Goal: Information Seeking & Learning: Learn about a topic

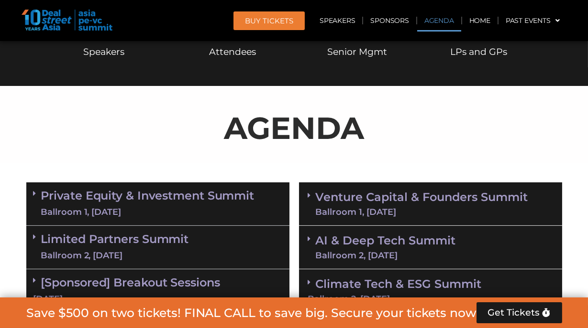
scroll to position [572, 0]
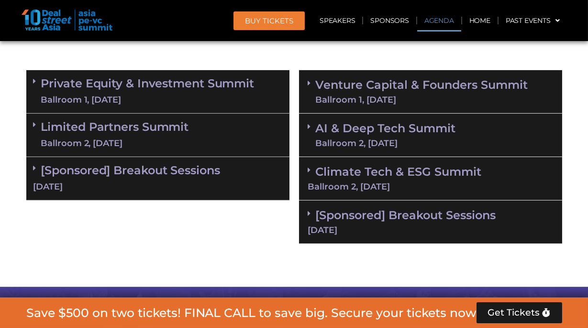
click at [455, 102] on div "Ballroom 1, [DATE]" at bounding box center [422, 100] width 212 height 9
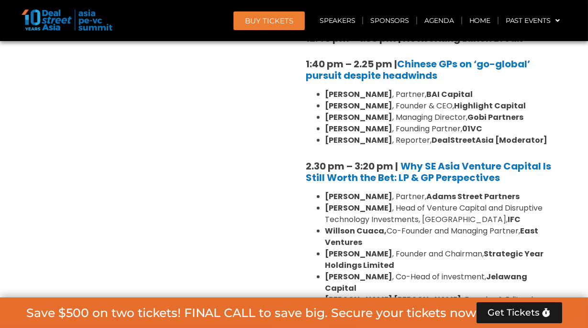
scroll to position [1448, 0]
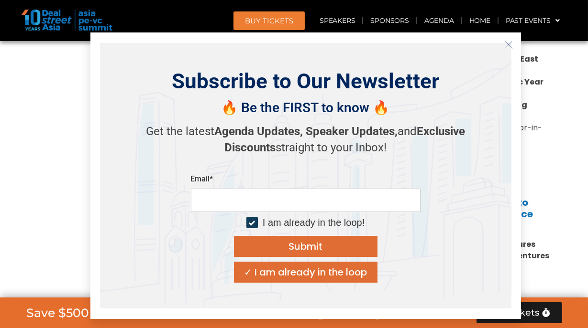
click at [510, 46] on icon "Close" at bounding box center [508, 45] width 9 height 9
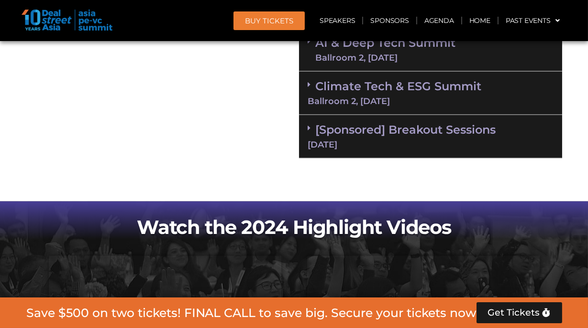
scroll to position [2026, 0]
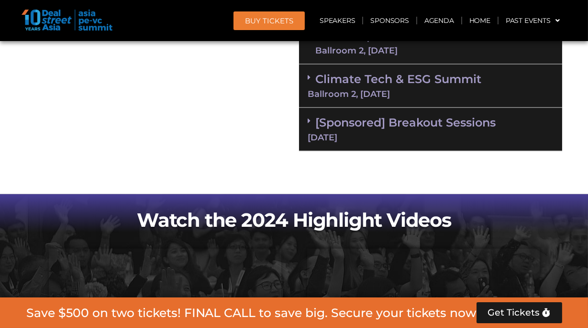
click at [464, 65] on div "AI & Deep Tech Summit Ballroom 2, [DATE]" at bounding box center [430, 43] width 263 height 44
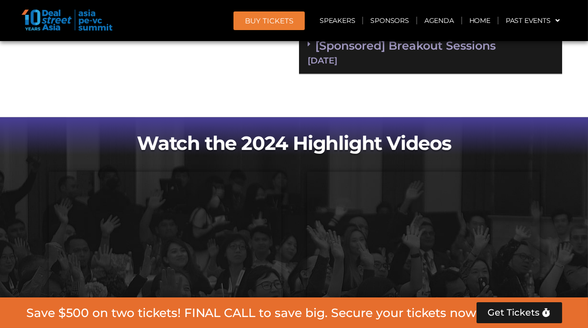
scroll to position [2571, 0]
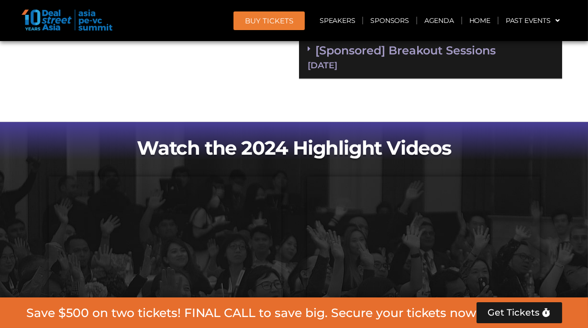
click at [506, 36] on div "Climate Tech & ESG Summit Ballroom 2, [DATE]" at bounding box center [430, 14] width 263 height 44
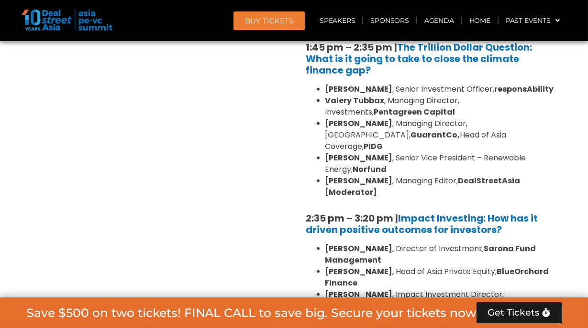
scroll to position [2655, 0]
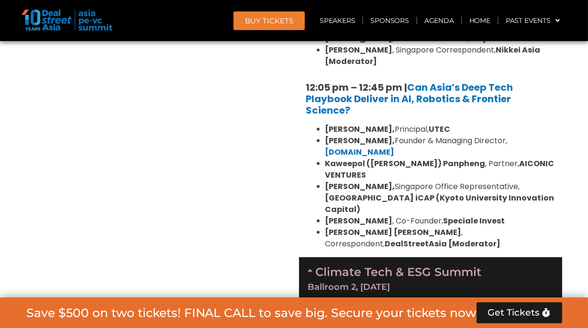
scroll to position [2299, 0]
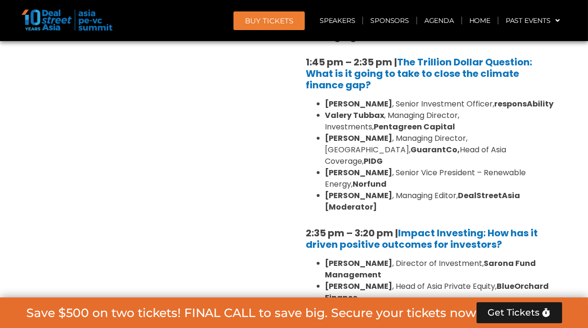
scroll to position [2588, 0]
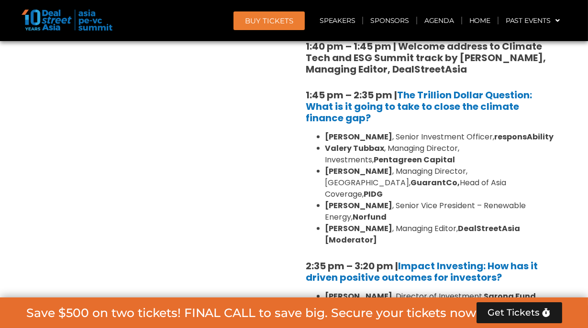
copy b "UTEC"
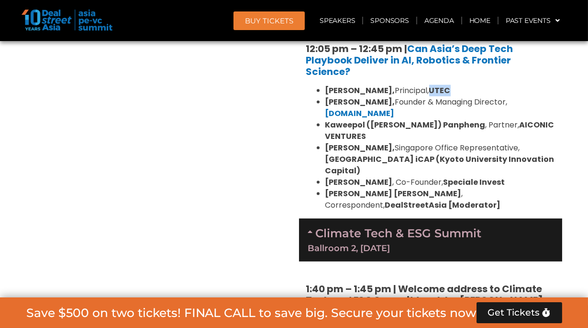
scroll to position [2344, 0]
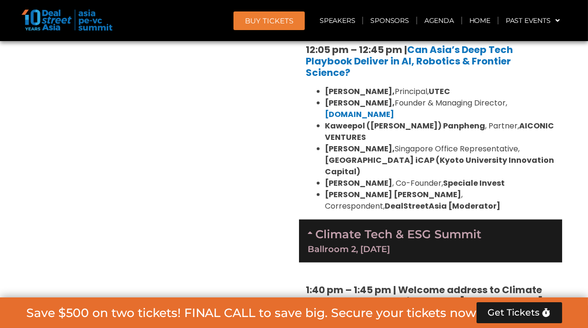
drag, startPoint x: 528, startPoint y: 73, endPoint x: 532, endPoint y: 84, distance: 12.1
copy strong "China Growth Capital"
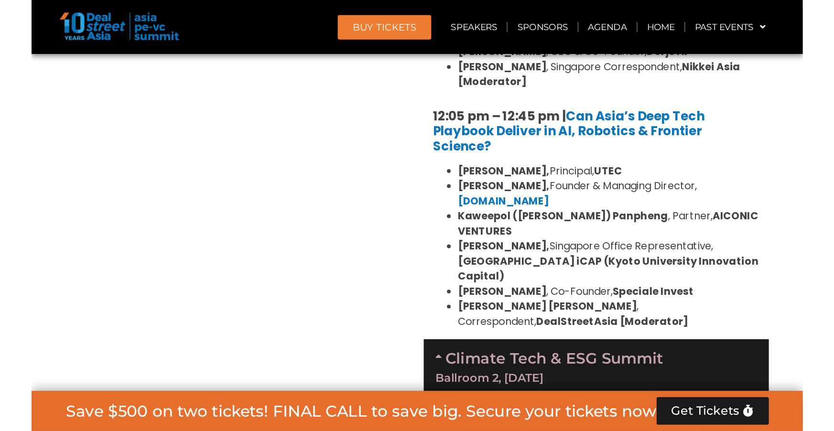
scroll to position [2301, 0]
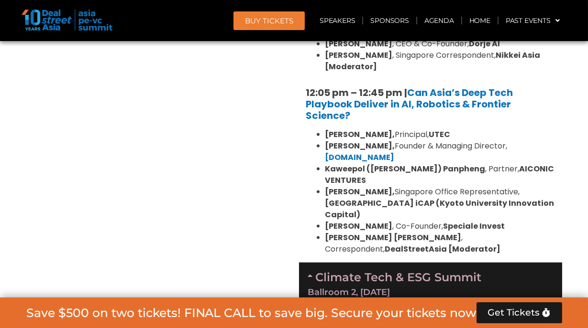
drag, startPoint x: 404, startPoint y: 142, endPoint x: 494, endPoint y: 141, distance: 89.4
copy strong "Linear Capital"
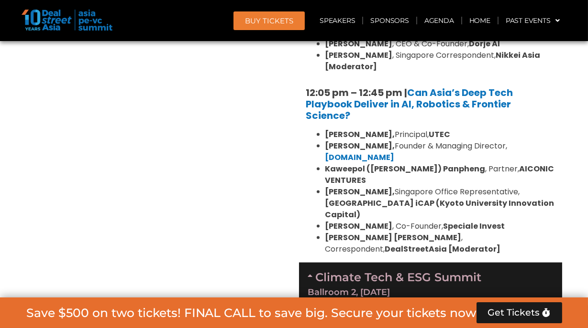
copy strong "Galbot"
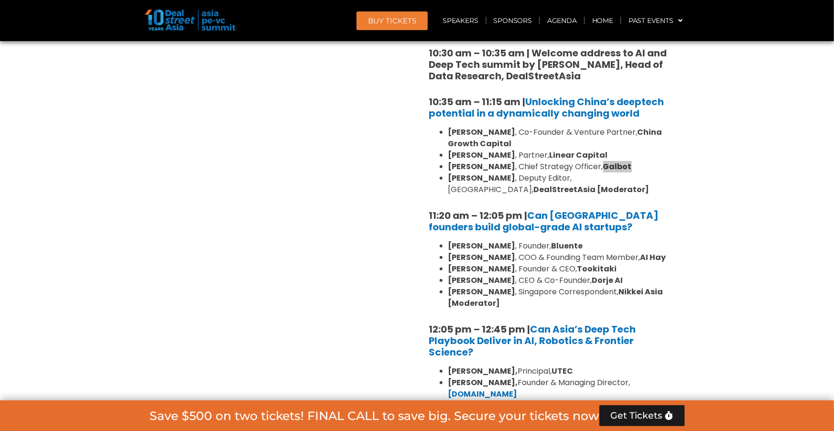
scroll to position [2156, 0]
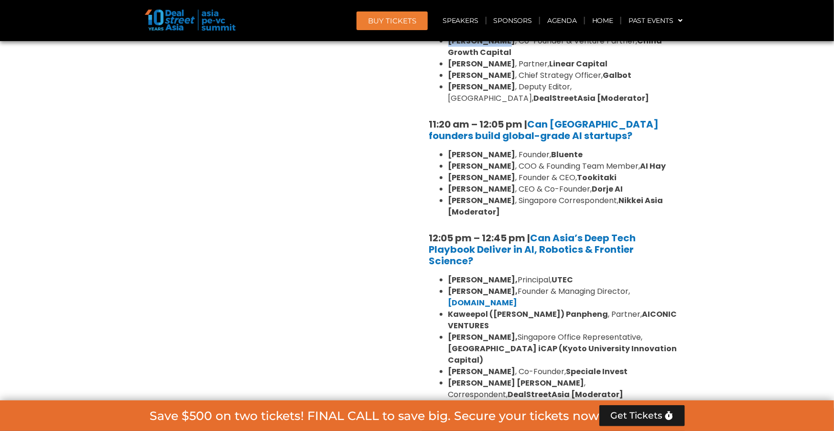
drag, startPoint x: 512, startPoint y: 262, endPoint x: 446, endPoint y: 262, distance: 66.0
click at [446, 104] on ul "[PERSON_NAME] , Co-Founder & Venture Partner, [GEOGRAPHIC_DATA] Growth Capital …" at bounding box center [553, 69] width 249 height 69
copy strong "[PERSON_NAME]"
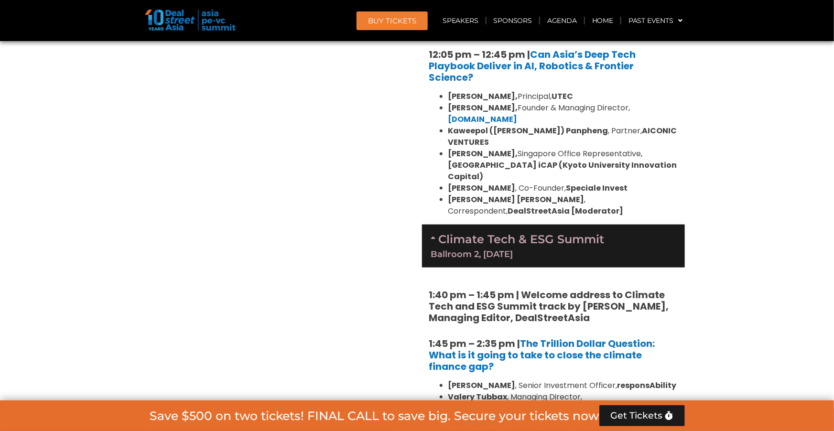
scroll to position [2361, 0]
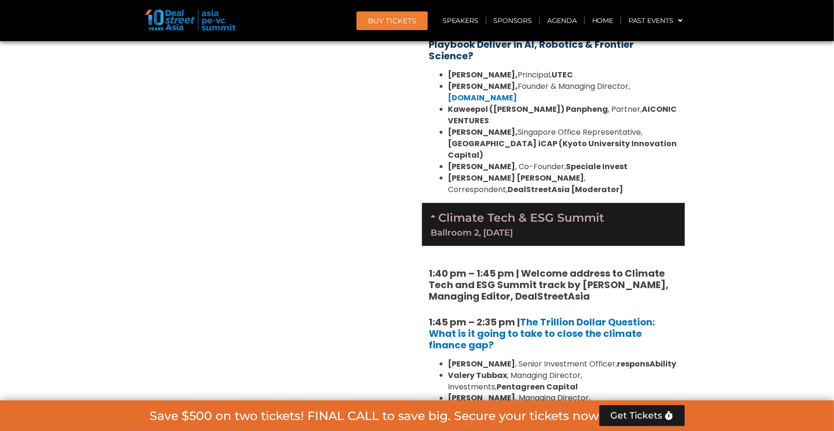
click at [587, 63] on link "Can Asia’s Deep Tech Playbook Deliver in AI, Robotics & Frontier Science?" at bounding box center [532, 44] width 207 height 36
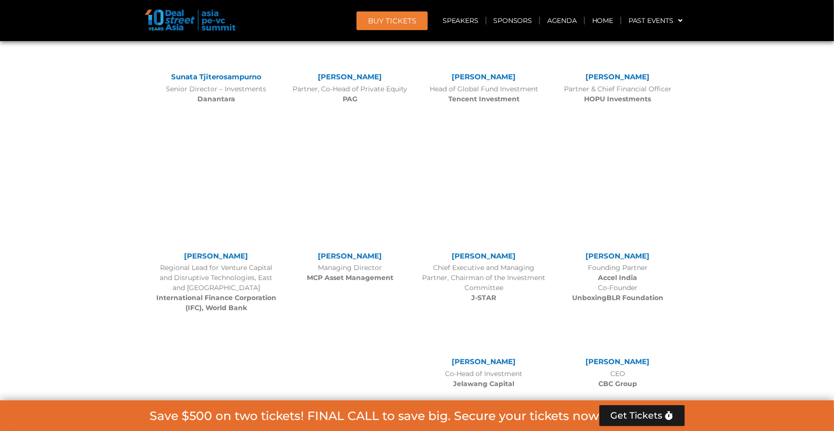
scroll to position [1142, 0]
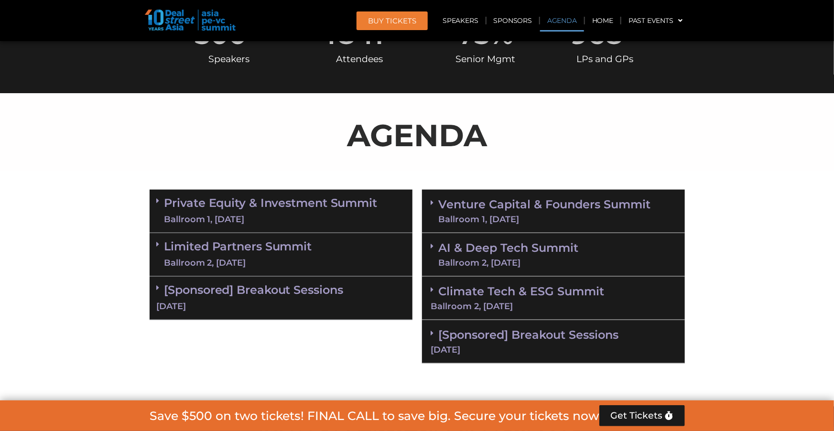
scroll to position [454, 0]
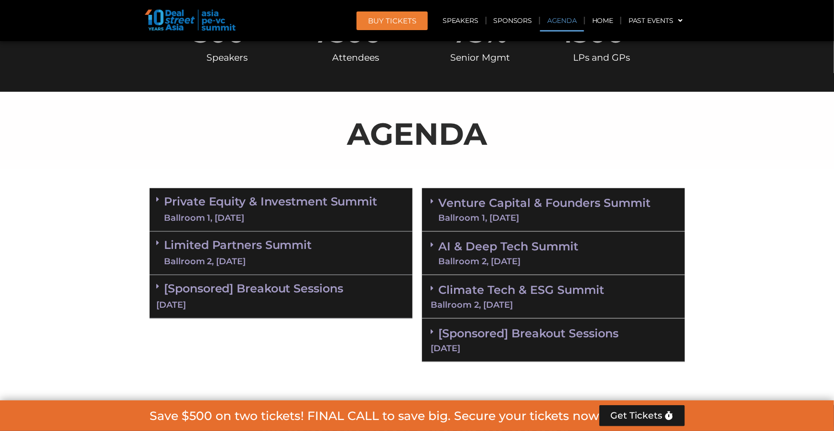
click at [593, 267] on div "AI & Deep Tech Summit Ballroom 2, [DATE]" at bounding box center [553, 254] width 263 height 44
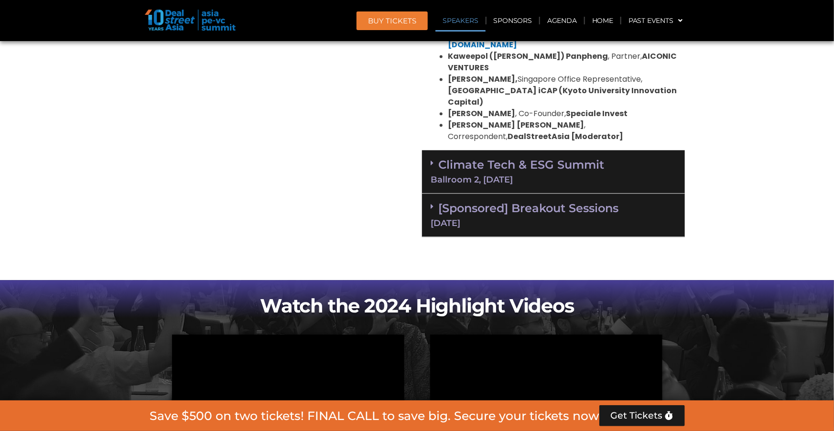
scroll to position [1088, 0]
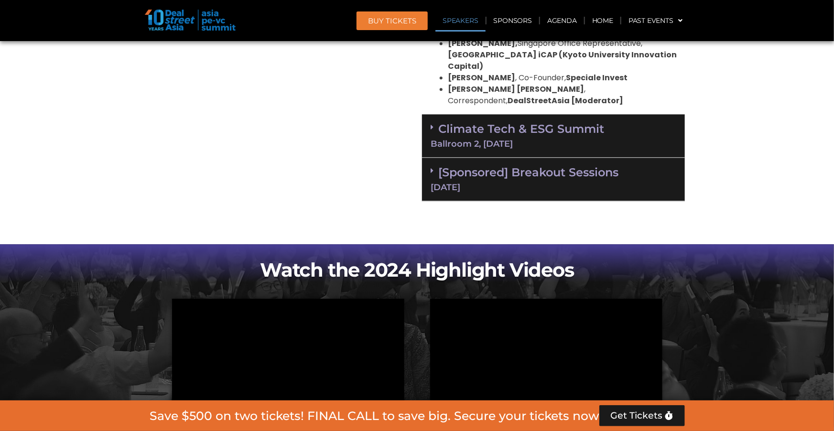
click at [607, 201] on div "[Sponsored] Breakout Sessions 11 Sept" at bounding box center [553, 180] width 263 height 44
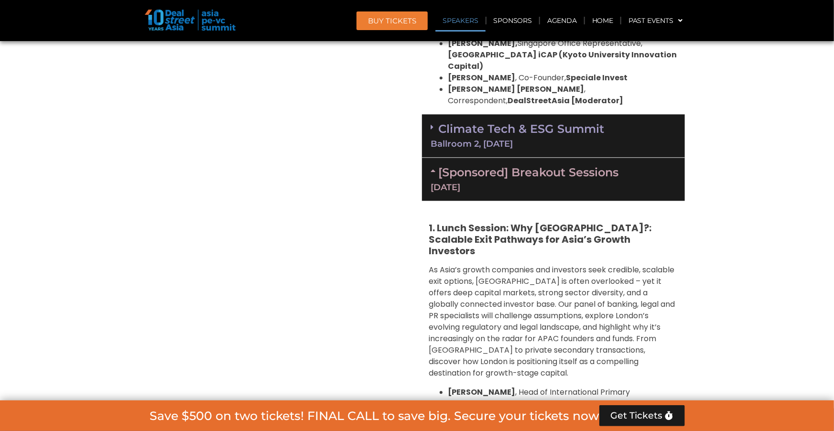
click at [603, 148] on link "Climate Tech & ESG Summit Ballroom 2, [DATE]" at bounding box center [553, 135] width 245 height 26
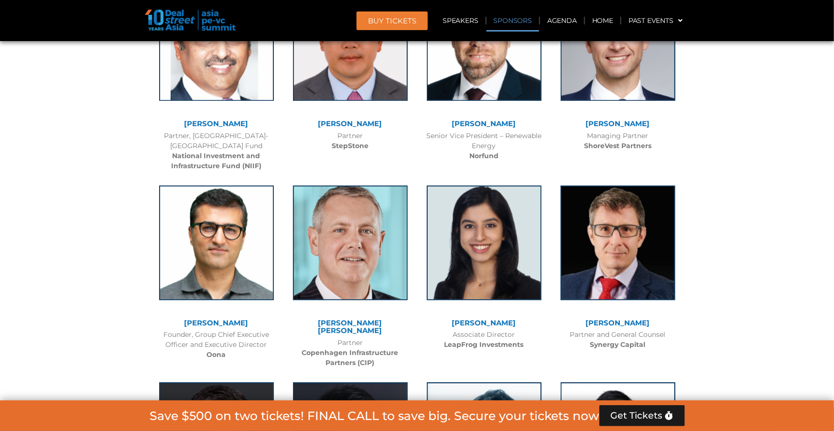
scroll to position [6731, 0]
drag, startPoint x: 221, startPoint y: 226, endPoint x: 217, endPoint y: 19, distance: 207.5
click at [0, 0] on body "Skip to content BUY Tickets Speakers Sponsors Agenda Home Past Events JKT 2025 …" at bounding box center [417, 176] width 834 height 13815
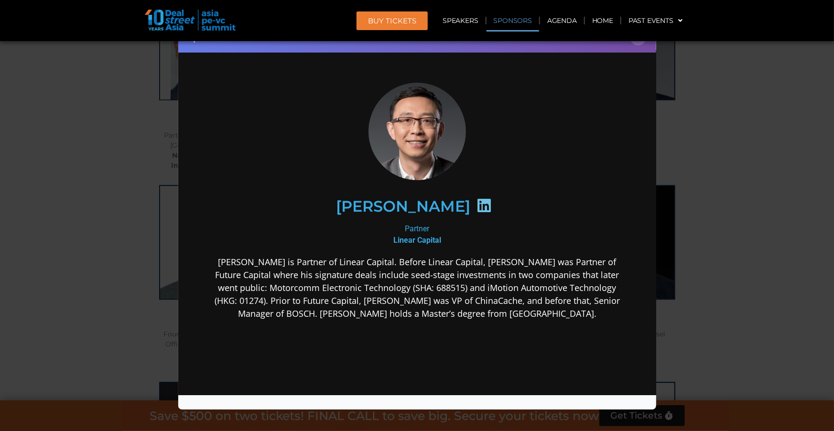
scroll to position [0, 0]
click at [424, 213] on h2 "[PERSON_NAME]" at bounding box center [403, 206] width 134 height 15
click at [476, 205] on icon at bounding box center [483, 205] width 15 height 15
click at [711, 207] on div "Speaker Profile ×" at bounding box center [417, 215] width 834 height 431
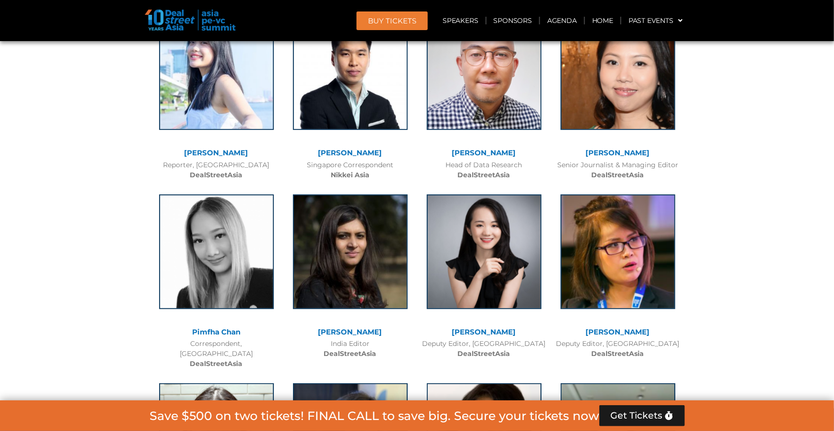
scroll to position [9261, 0]
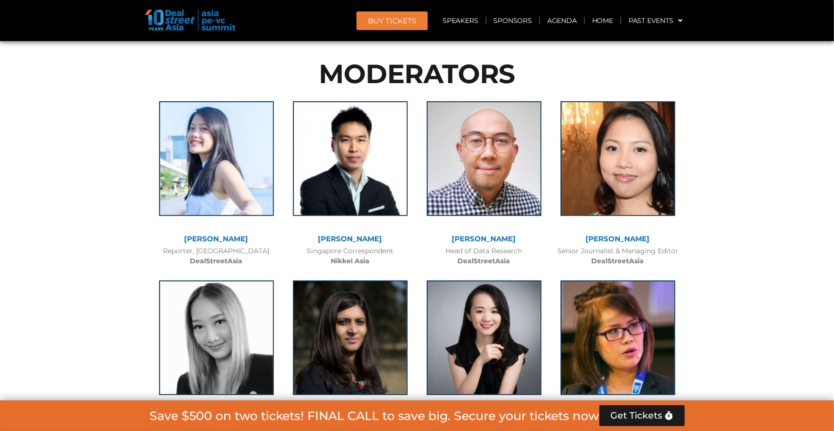
drag, startPoint x: 642, startPoint y: 164, endPoint x: 339, endPoint y: 91, distance: 310.9
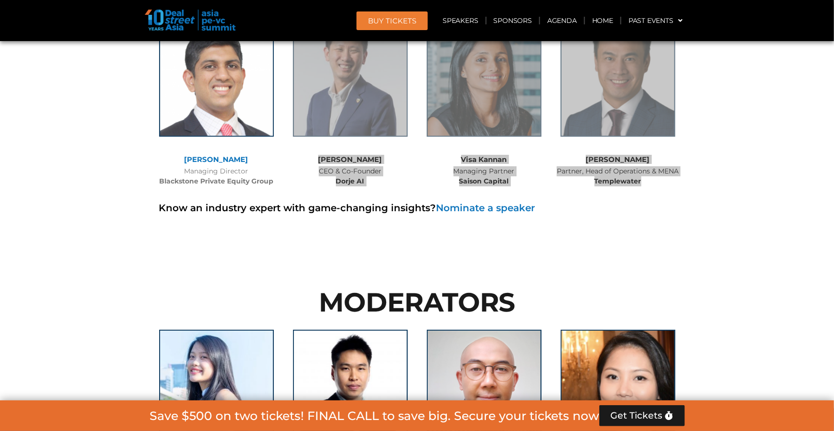
scroll to position [9164, 0]
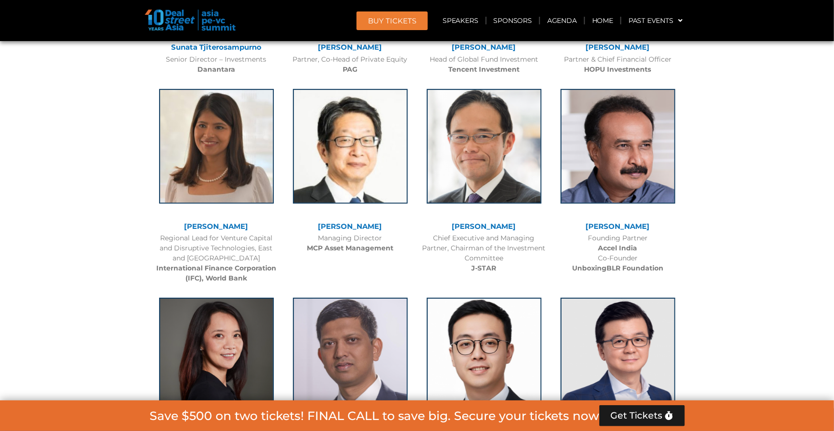
scroll to position [3478, 0]
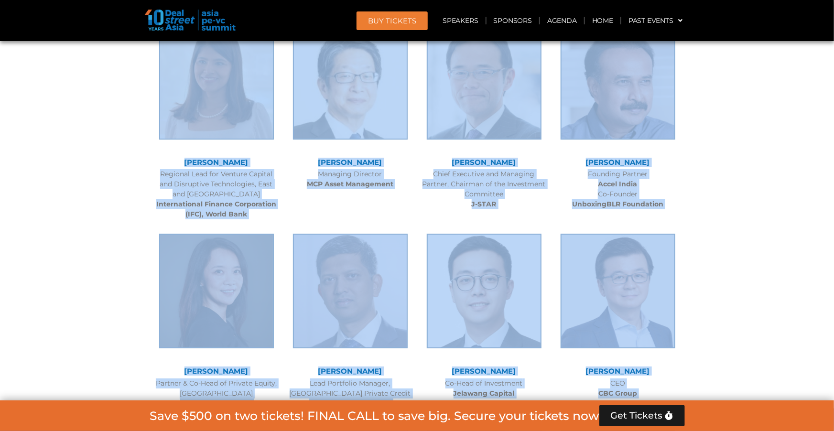
drag, startPoint x: 648, startPoint y: 267, endPoint x: 183, endPoint y: 275, distance: 465.2
copy div "Sunata Tjiterosampurno Senior Director – Investments Danantara Nikhil Srivastav…"
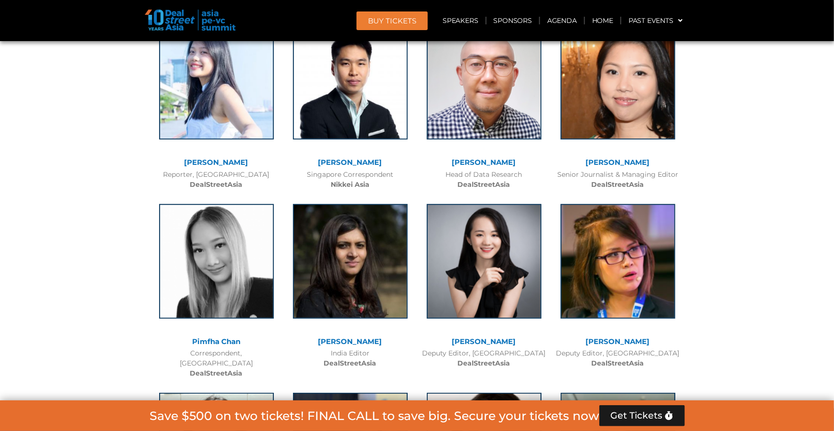
scroll to position [9185, 0]
